Goal: Find specific page/section: Find specific page/section

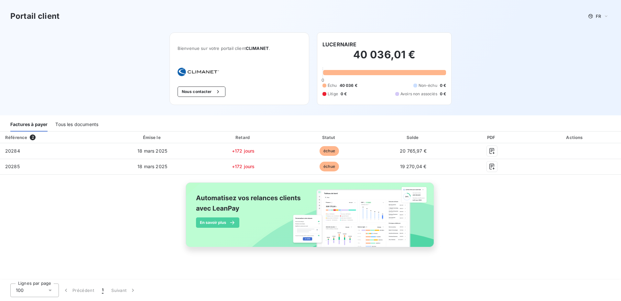
click at [87, 121] on div "Tous les documents" at bounding box center [76, 125] width 43 height 14
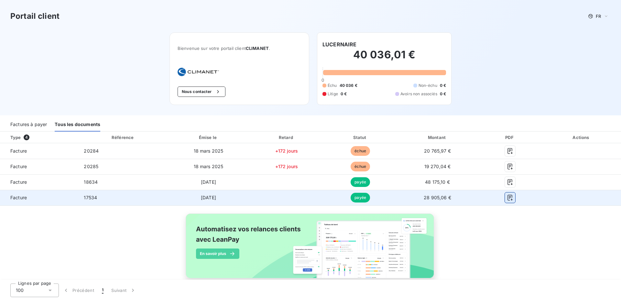
click at [507, 198] on icon "button" at bounding box center [510, 197] width 6 height 6
